Goal: Transaction & Acquisition: Purchase product/service

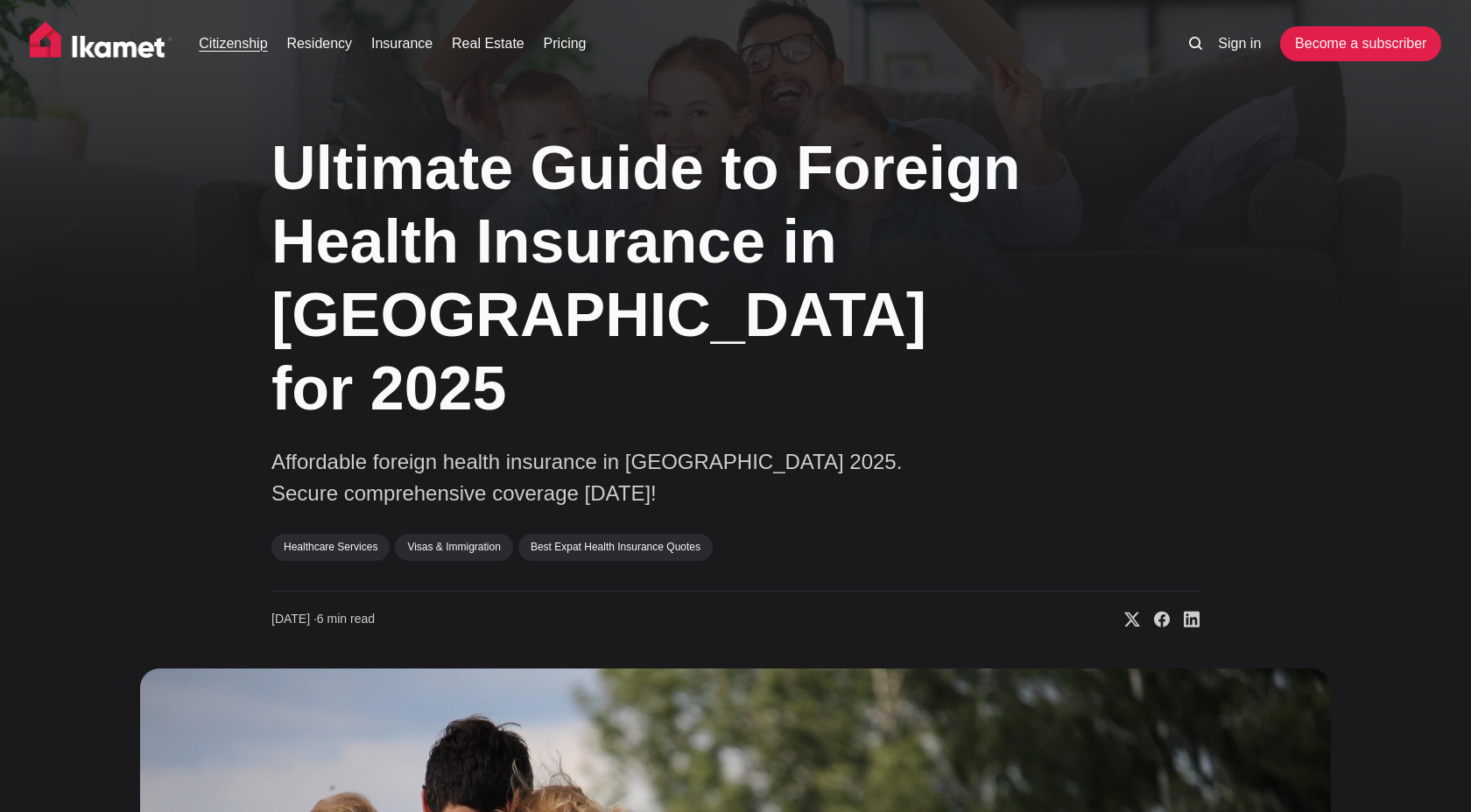
click at [260, 47] on link "Citizenship" at bounding box center [233, 43] width 68 height 21
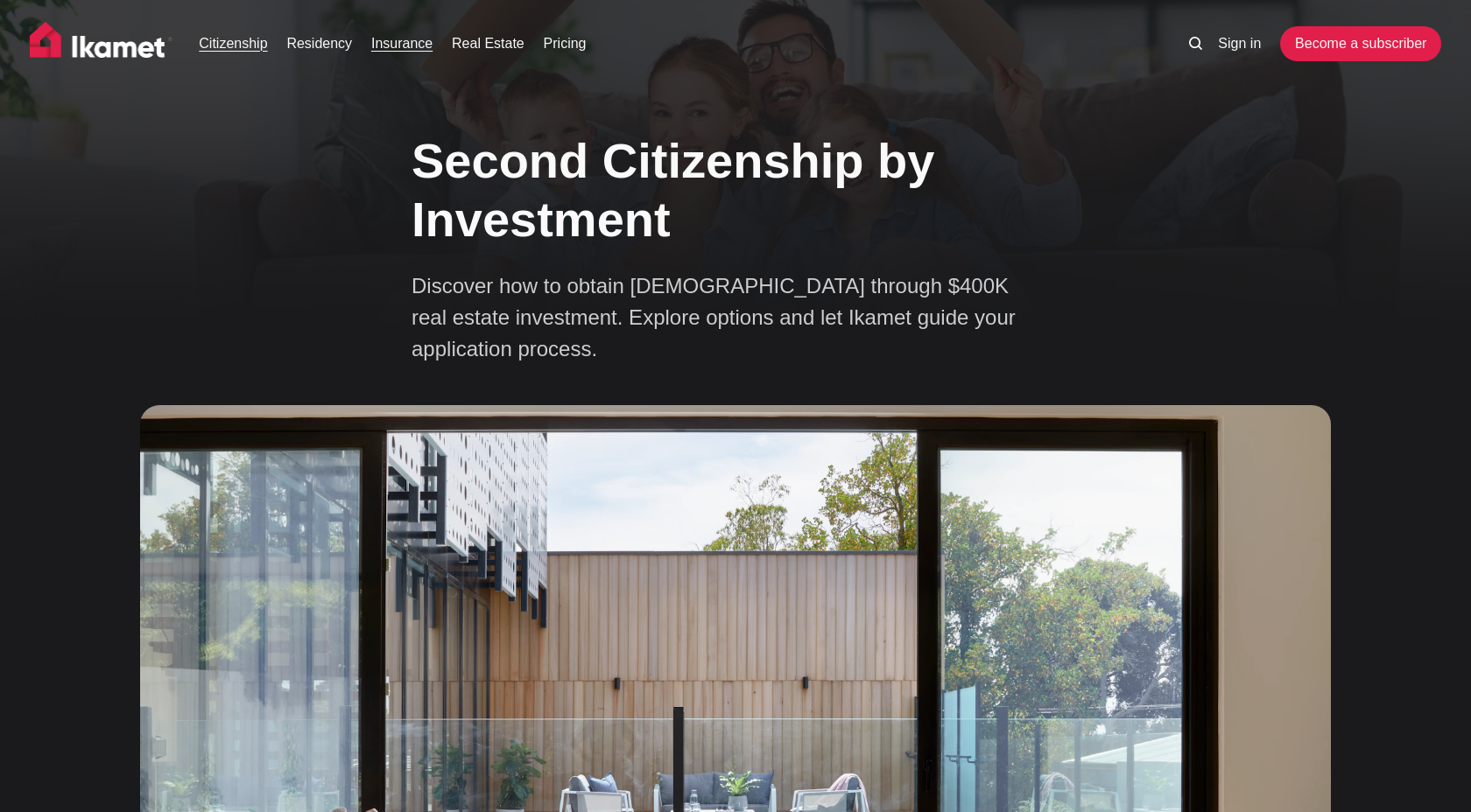
click at [414, 45] on link "Insurance" at bounding box center [401, 43] width 61 height 21
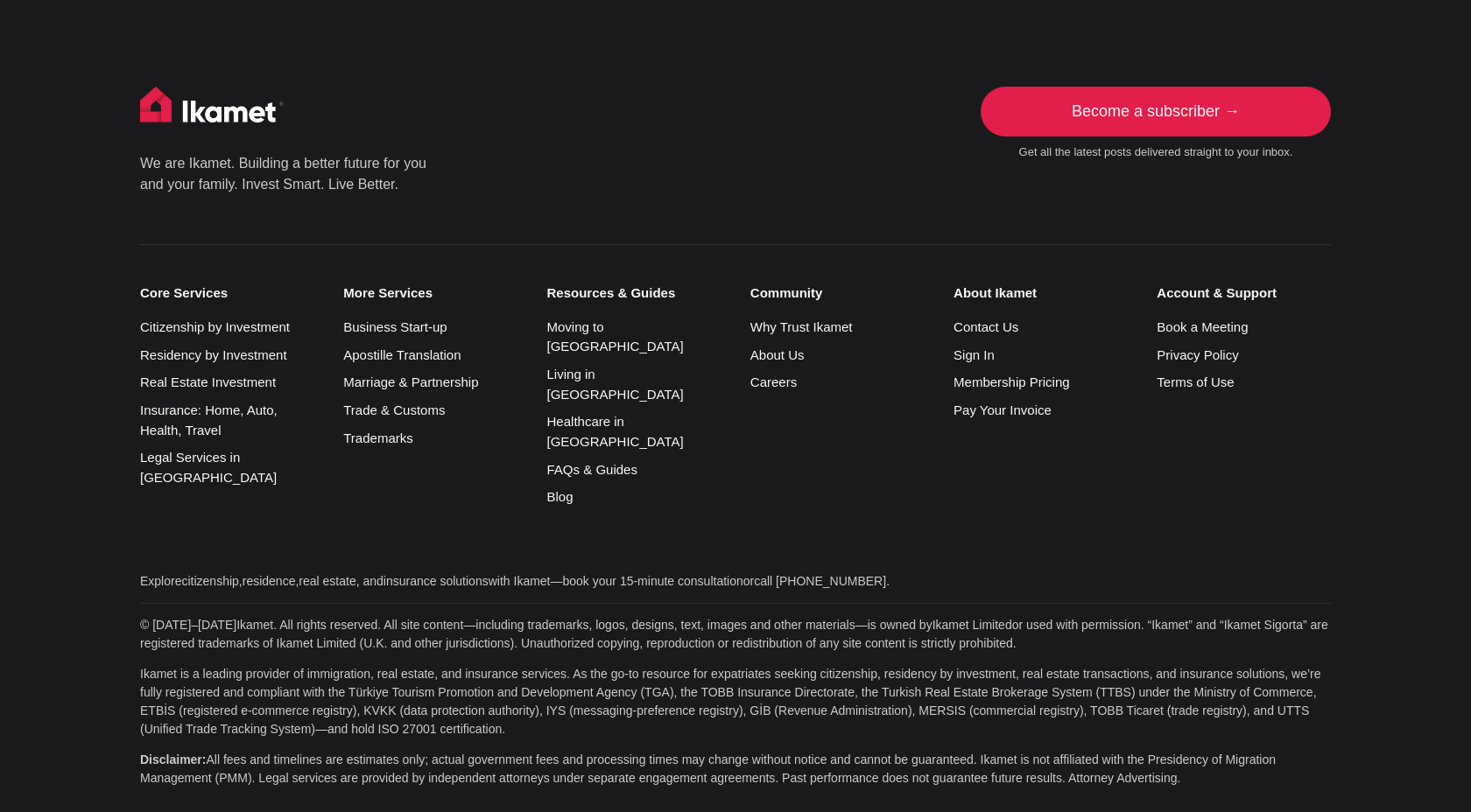
scroll to position [10063, 0]
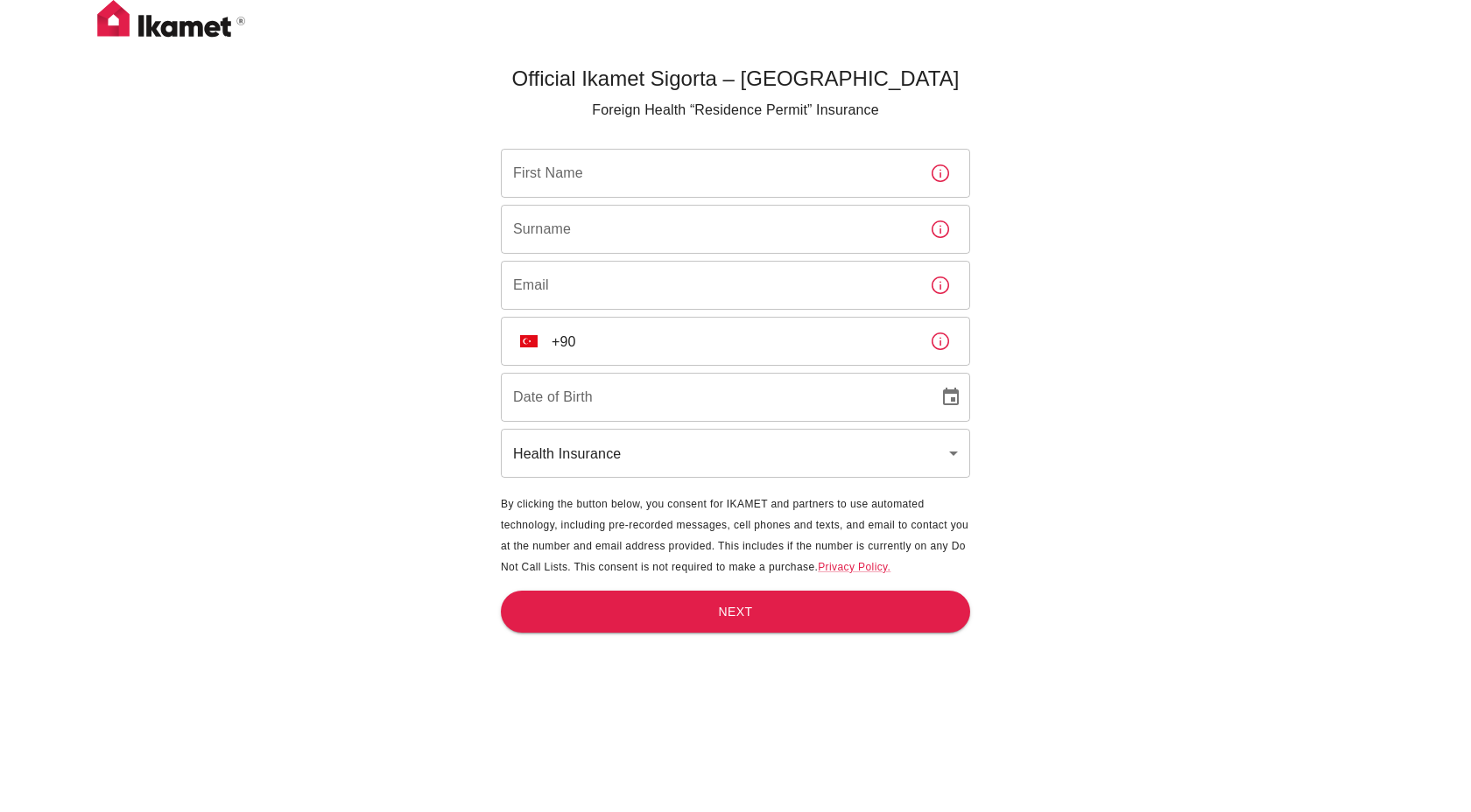
click at [570, 167] on div "First Name First Name" at bounding box center [736, 173] width 470 height 49
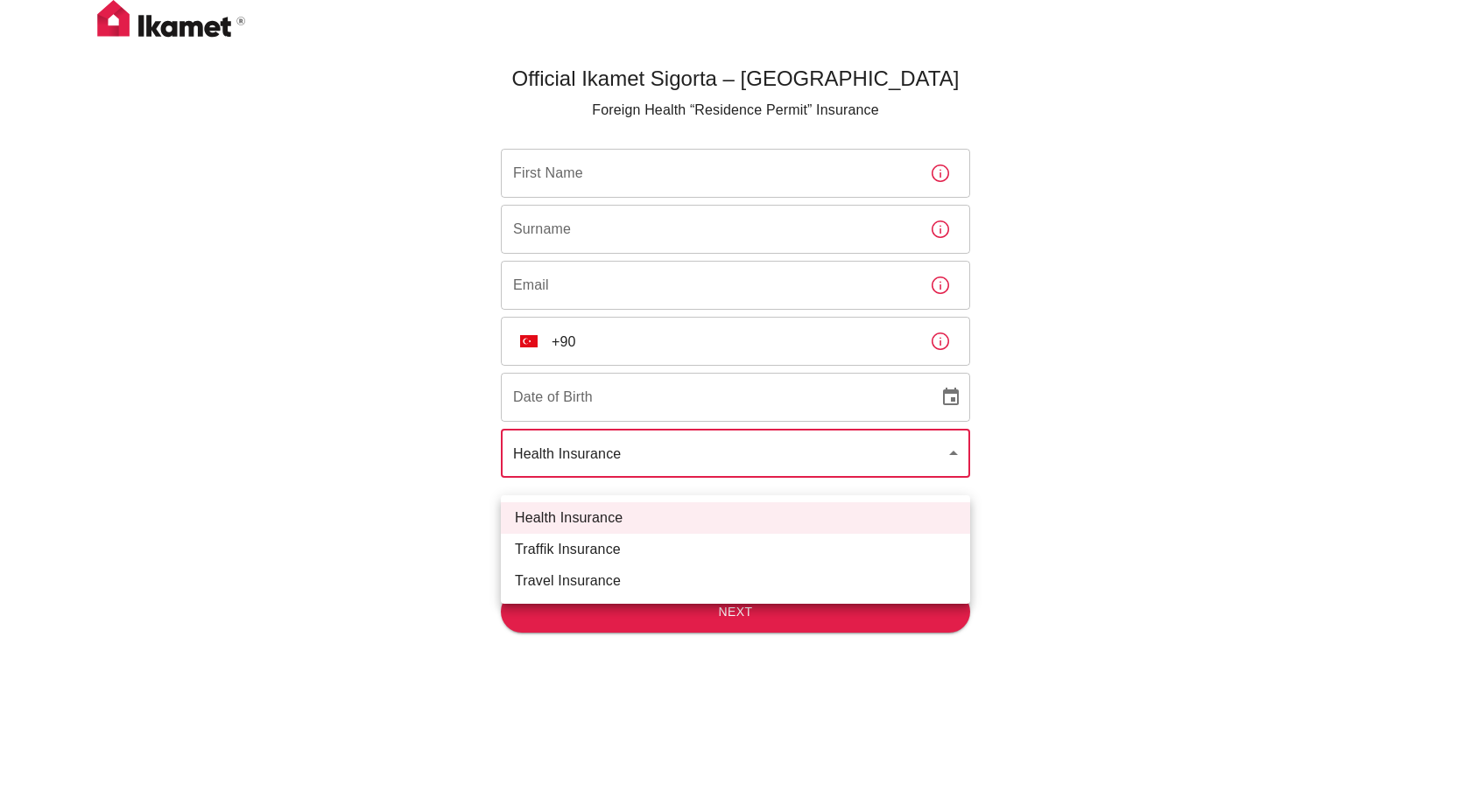
click at [718, 448] on body "Official Ikamet Sigorta – [DEMOGRAPHIC_DATA] Foreign Health “Residence Permit” …" at bounding box center [736, 434] width 1471 height 870
click at [721, 476] on div at bounding box center [736, 406] width 1471 height 812
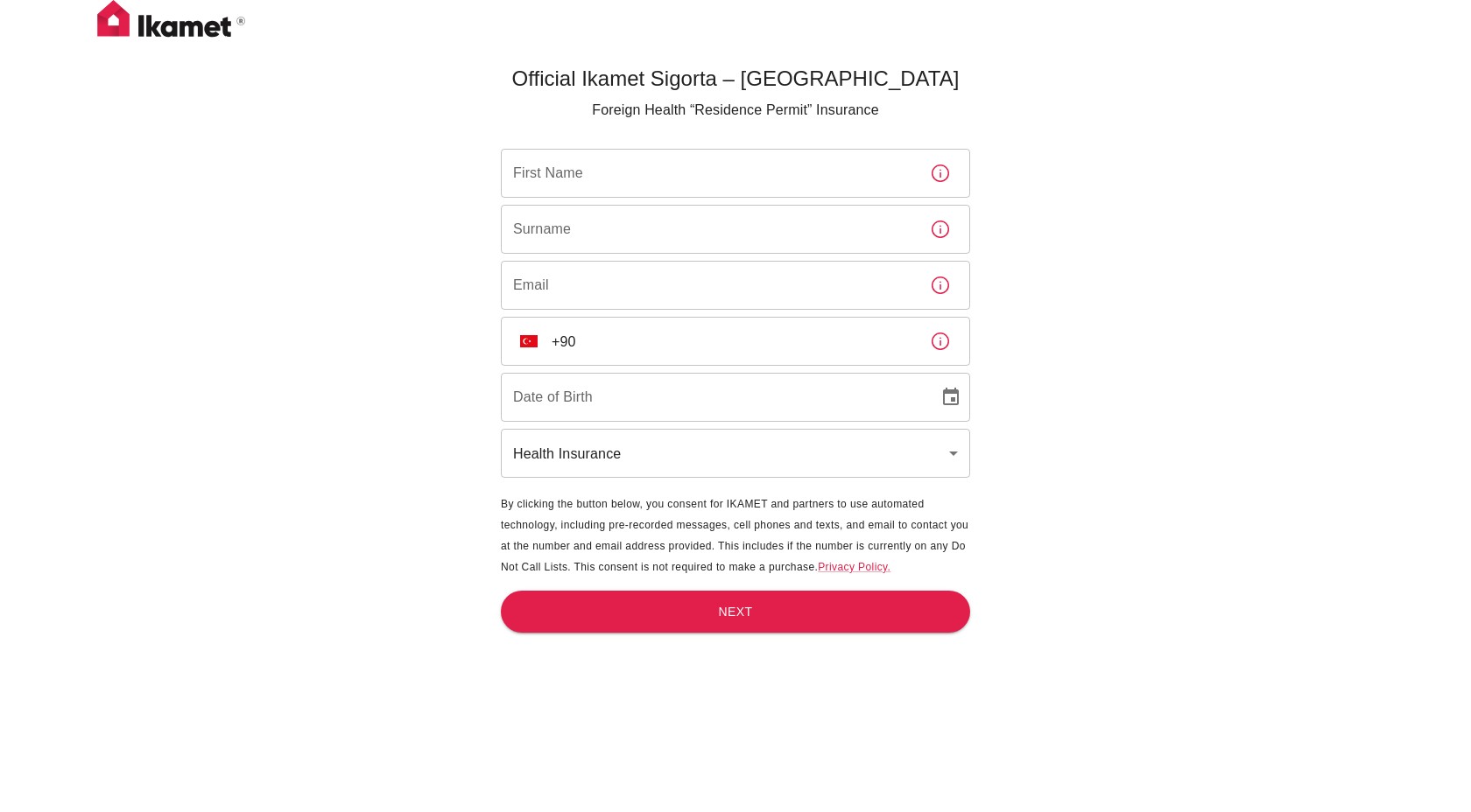
click at [188, 45] on div "Official Ikamet Sigorta – [DEMOGRAPHIC_DATA] Foreign Health “Residence Permit” …" at bounding box center [736, 434] width 1471 height 870
click at [187, 28] on img at bounding box center [171, 22] width 175 height 44
click at [139, 22] on img at bounding box center [171, 22] width 175 height 44
click at [116, 22] on img at bounding box center [171, 22] width 175 height 44
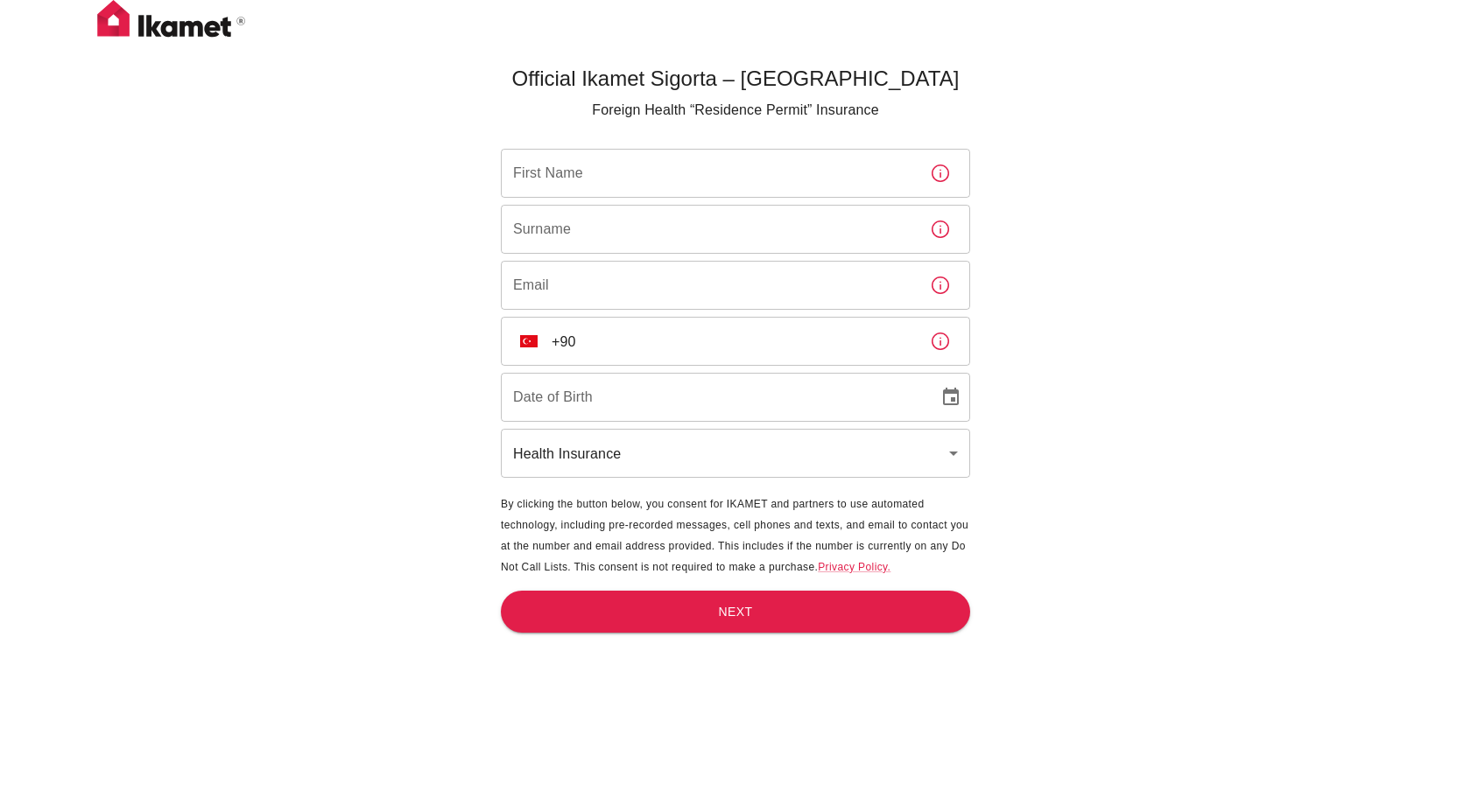
click at [108, 25] on img at bounding box center [171, 22] width 175 height 44
